Goal: Task Accomplishment & Management: Use online tool/utility

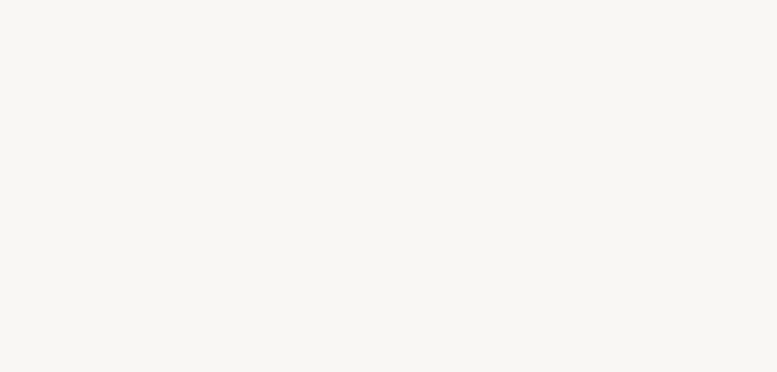
select select "RU"
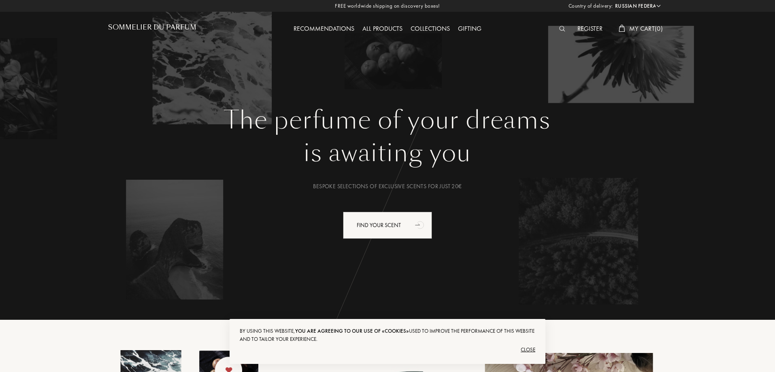
click at [150, 30] on h1 "Sommelier du Parfum" at bounding box center [152, 27] width 88 height 8
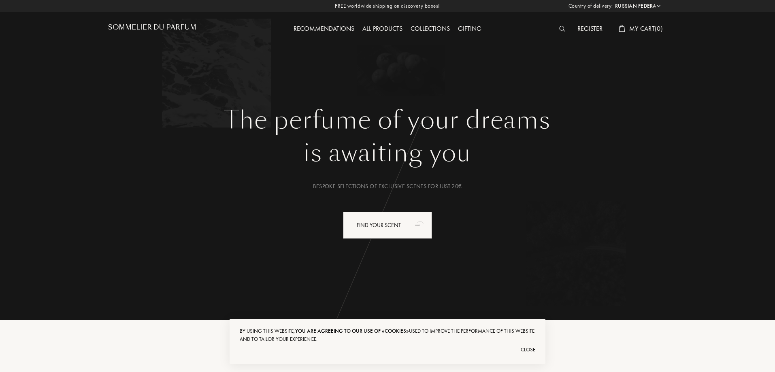
select select "RU"
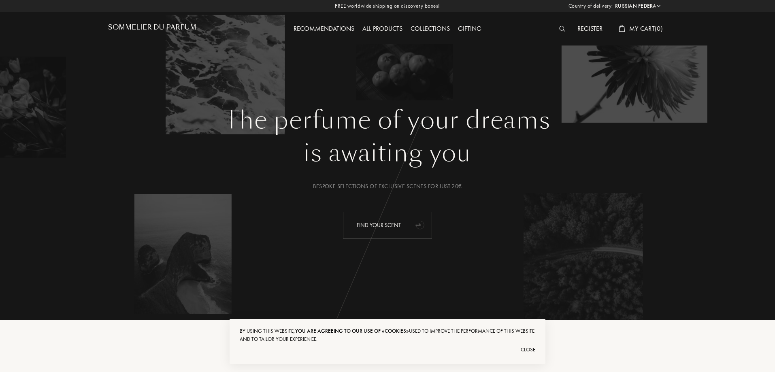
click at [385, 233] on div "Find your scent" at bounding box center [387, 225] width 89 height 27
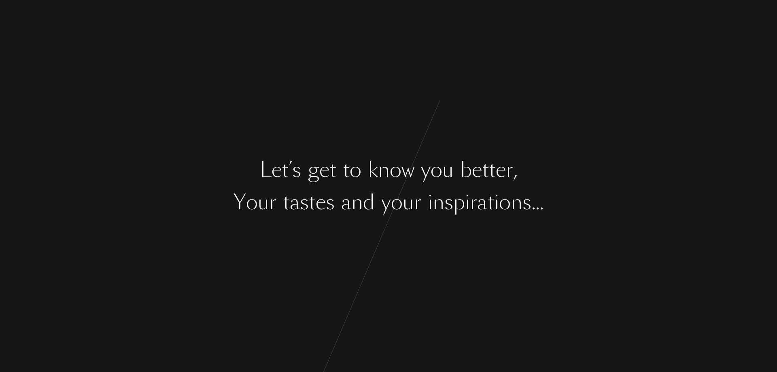
click at [299, 276] on div "L e t ’ s g e t t o k n o w y o u b e t t e r , Y o u r t a s t e s a n d y o u…" at bounding box center [388, 186] width 777 height 372
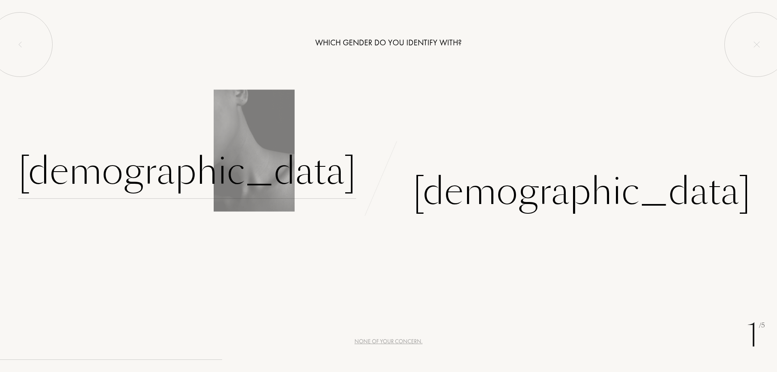
click at [291, 185] on div "[DEMOGRAPHIC_DATA]" at bounding box center [187, 171] width 338 height 55
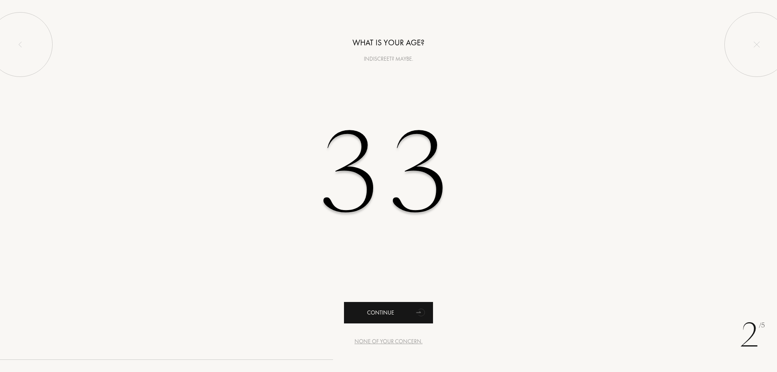
type input "33"
click at [368, 306] on div "Continue" at bounding box center [388, 312] width 89 height 21
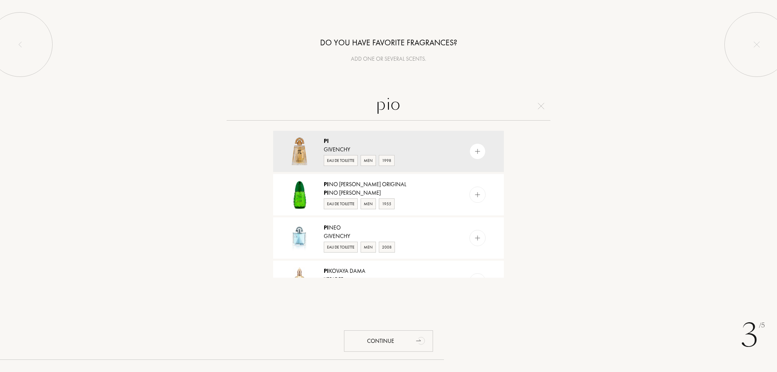
type input "pion"
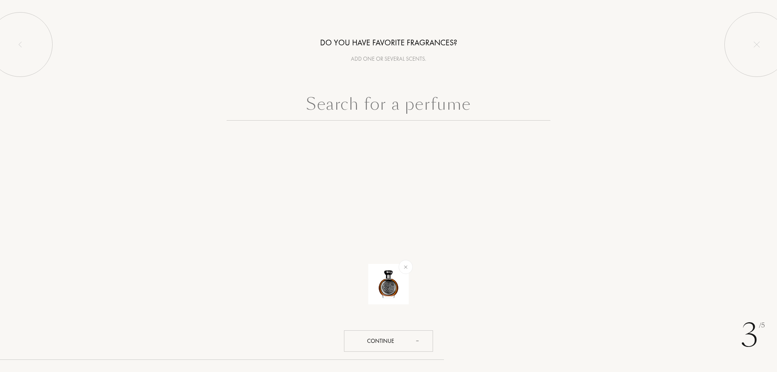
click at [397, 353] on div "3 /5 Do you have favorite fragrances? Add one or several scents. Continue" at bounding box center [388, 186] width 777 height 372
click at [396, 345] on div "Continue" at bounding box center [388, 340] width 89 height 21
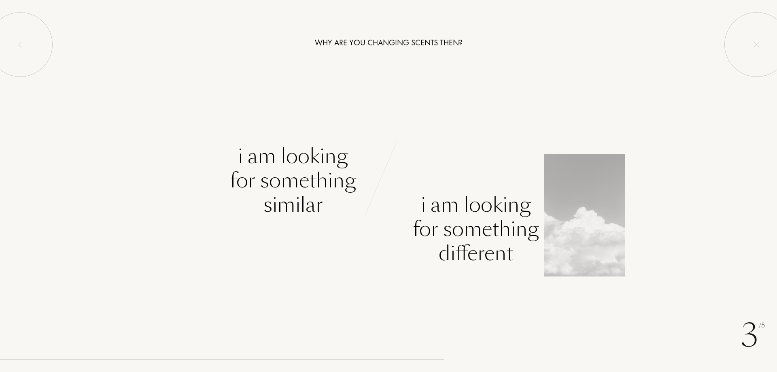
click at [480, 224] on div "I am looking for something different" at bounding box center [476, 229] width 126 height 73
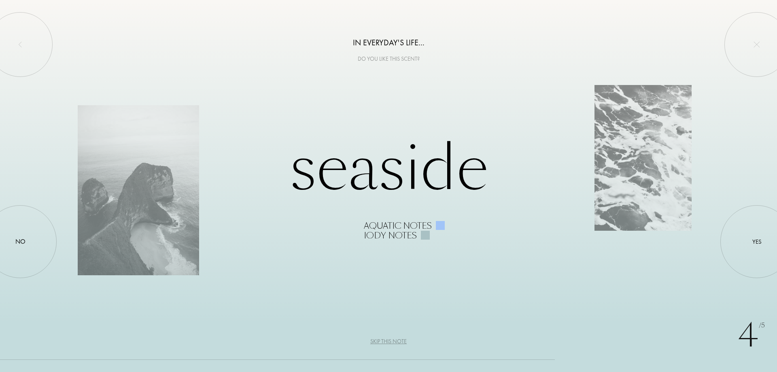
click at [381, 191] on div "Seaside Aquatic notes Iody notes" at bounding box center [389, 186] width 622 height 108
click at [660, 160] on div "Seaside Aquatic notes Iody notes" at bounding box center [389, 186] width 622 height 108
drag, startPoint x: 713, startPoint y: 297, endPoint x: 708, endPoint y: 299, distance: 5.9
click at [711, 301] on div "4 /5 In everyday's life... Do you like this scent? Seaside Aquatic notes Iody n…" at bounding box center [388, 186] width 777 height 372
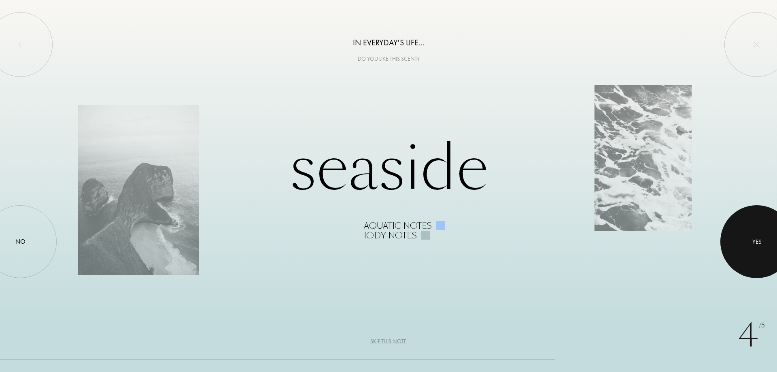
click at [761, 250] on div at bounding box center [756, 241] width 73 height 73
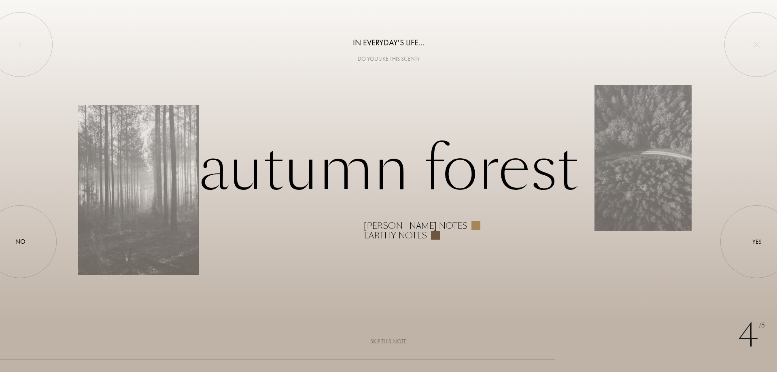
drag, startPoint x: 597, startPoint y: 175, endPoint x: 599, endPoint y: 180, distance: 5.6
click at [596, 176] on div "Autumn forest Woody notes Earthy notes" at bounding box center [389, 186] width 622 height 108
click at [627, 180] on div "Autumn forest Woody notes Earthy notes" at bounding box center [389, 186] width 622 height 108
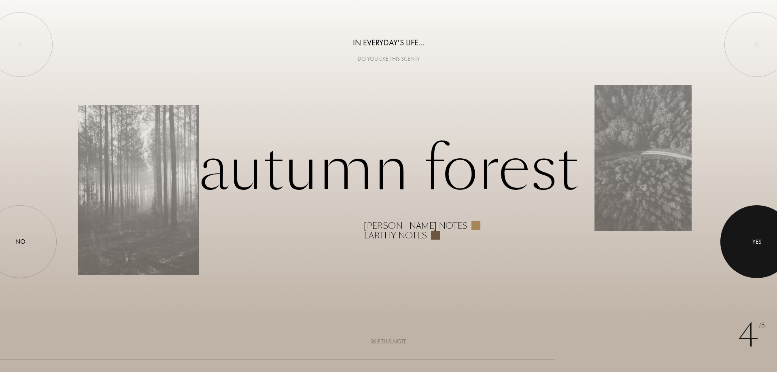
click at [766, 249] on div at bounding box center [756, 241] width 73 height 73
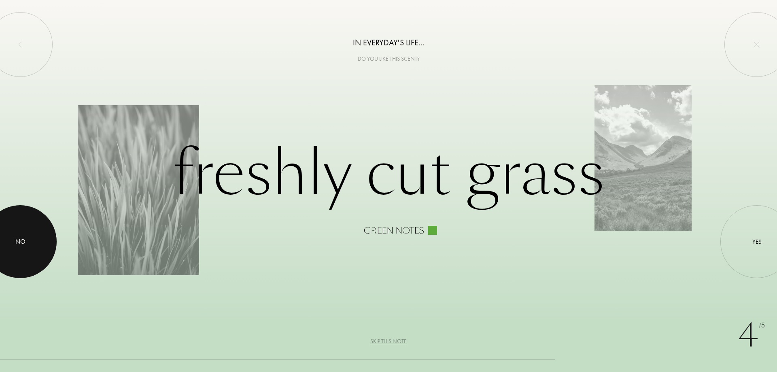
click at [37, 259] on div at bounding box center [20, 241] width 73 height 73
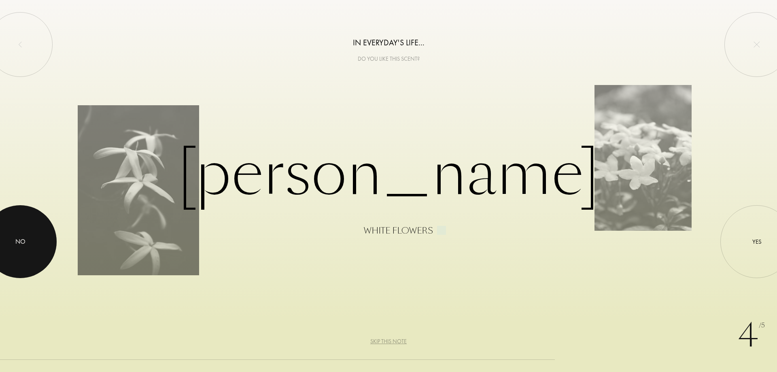
click at [45, 256] on div "No" at bounding box center [20, 241] width 73 height 73
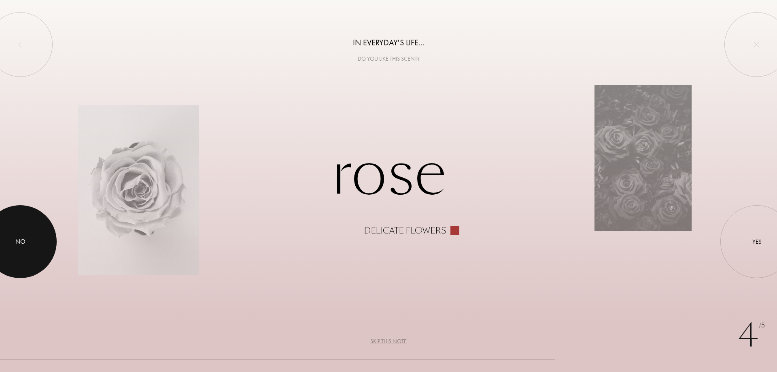
click at [35, 255] on div "No" at bounding box center [20, 241] width 73 height 73
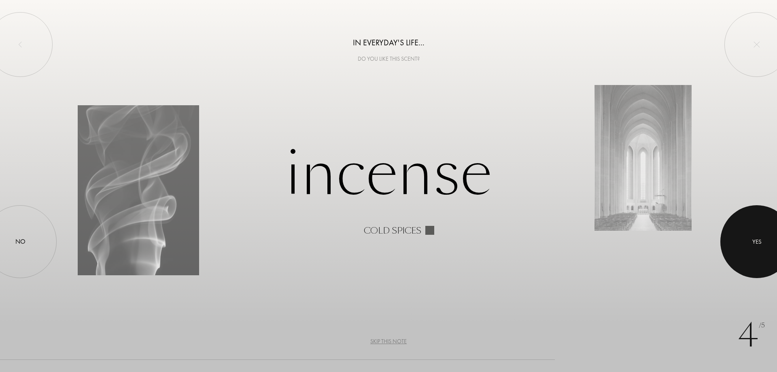
click at [745, 232] on div at bounding box center [756, 241] width 73 height 73
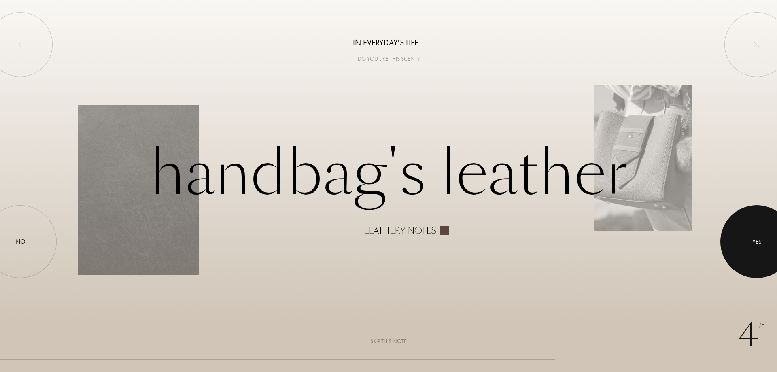
click at [744, 232] on div at bounding box center [756, 241] width 73 height 73
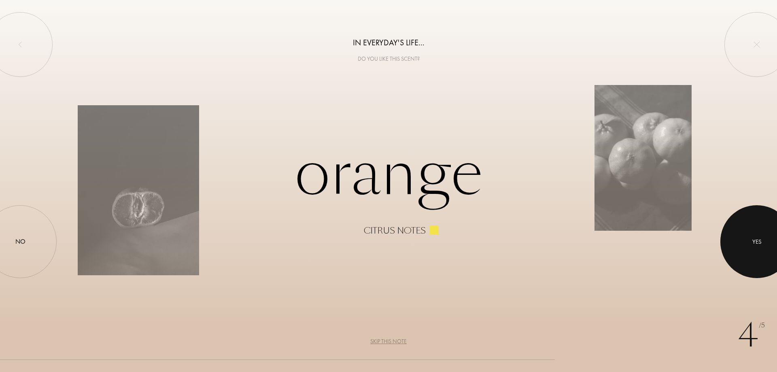
click at [744, 232] on div at bounding box center [756, 241] width 73 height 73
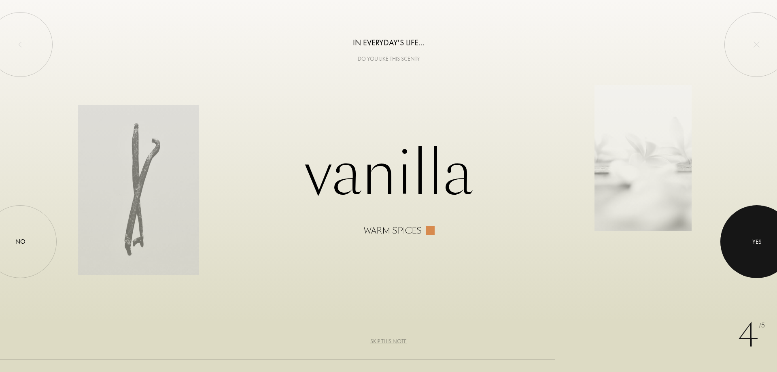
click at [744, 232] on div at bounding box center [756, 241] width 73 height 73
